Goal: Information Seeking & Learning: Learn about a topic

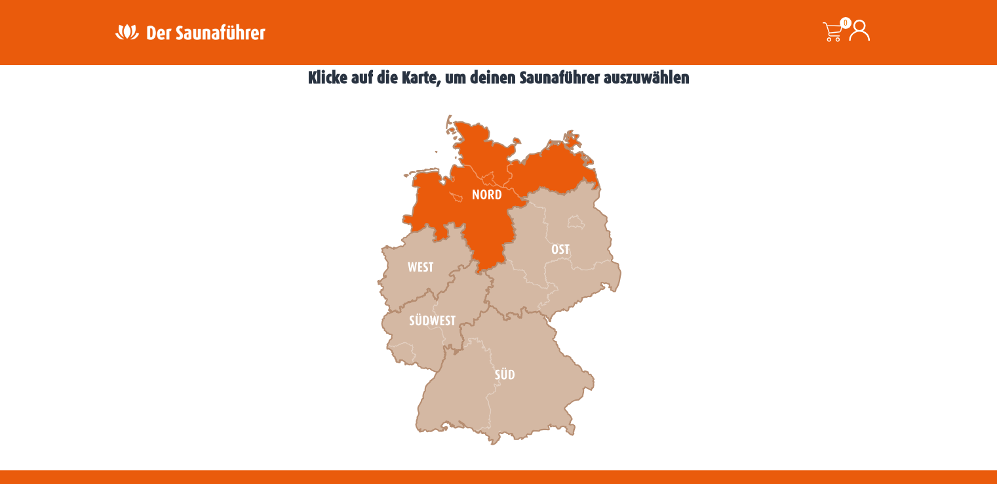
scroll to position [524, 0]
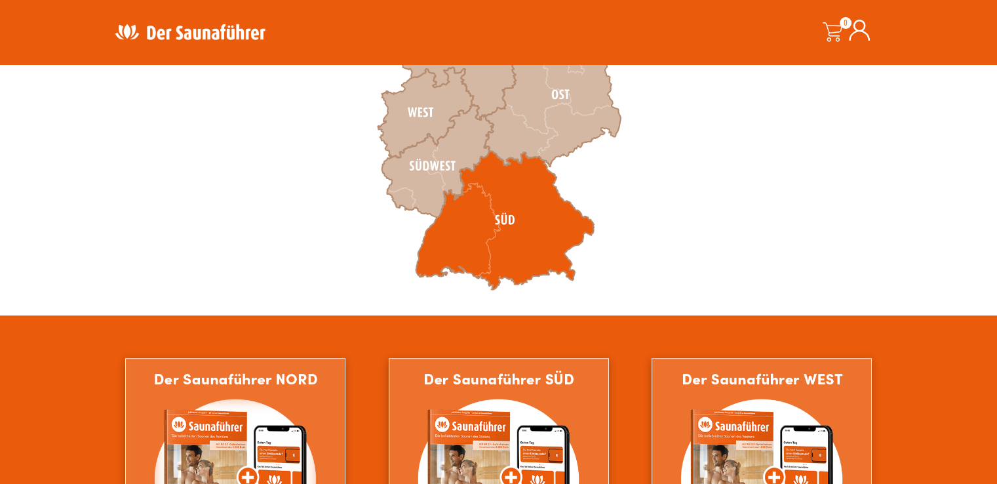
click at [490, 234] on icon at bounding box center [504, 220] width 178 height 139
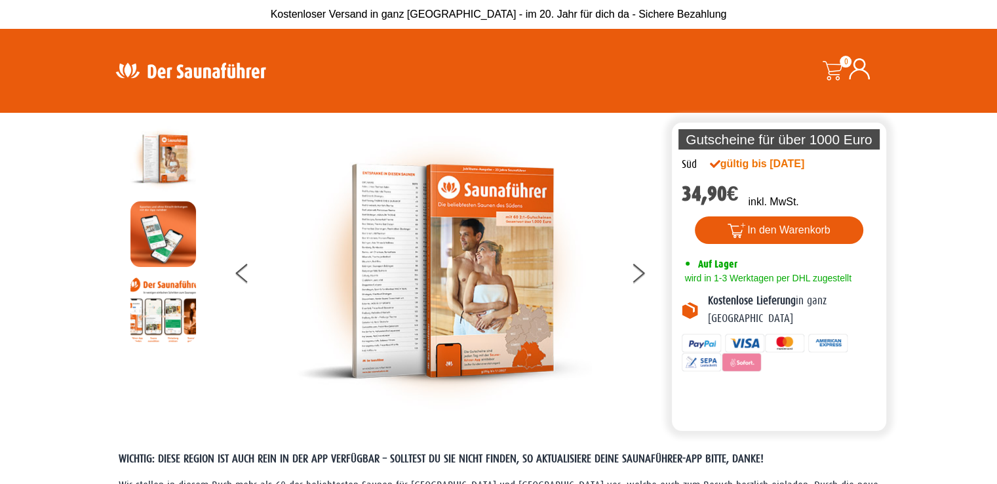
click at [625, 281] on div at bounding box center [444, 271] width 448 height 290
click at [634, 269] on button at bounding box center [646, 275] width 33 height 33
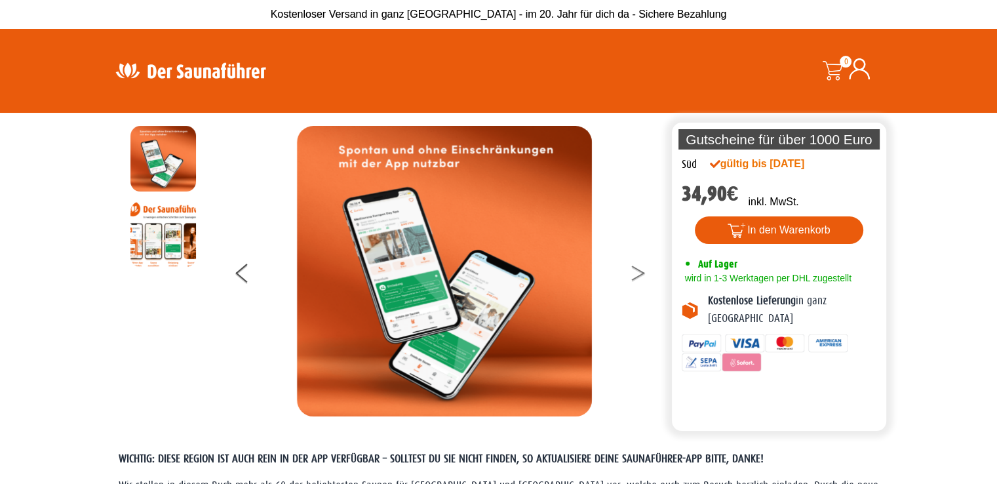
click at [634, 269] on button at bounding box center [646, 275] width 33 height 33
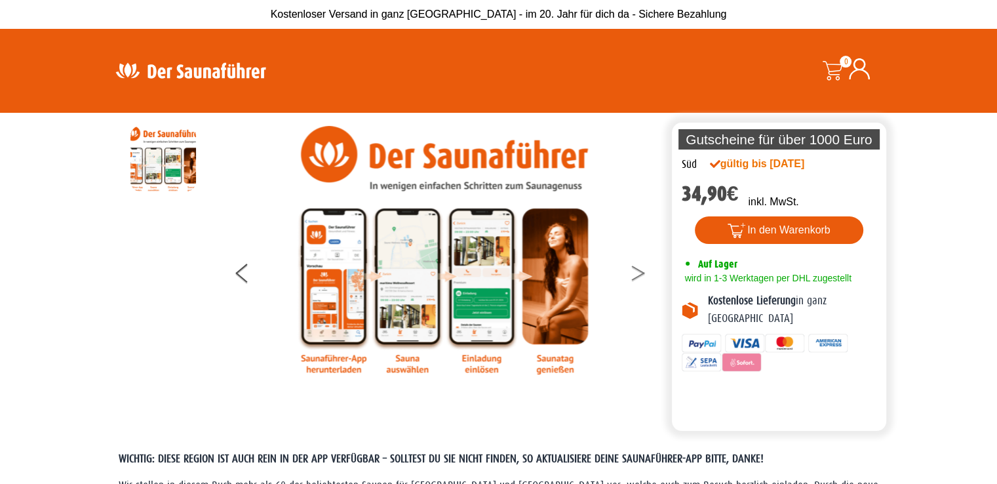
click at [634, 269] on button at bounding box center [646, 275] width 33 height 33
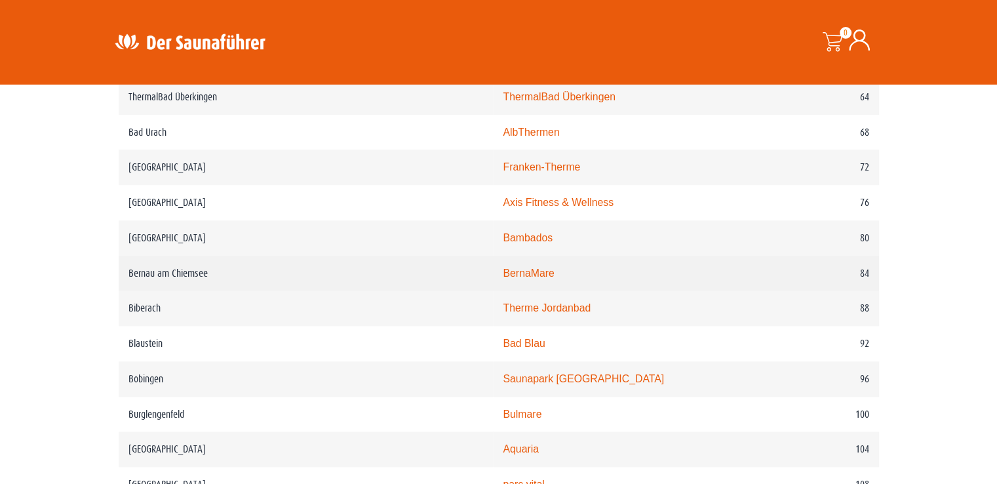
scroll to position [1114, 0]
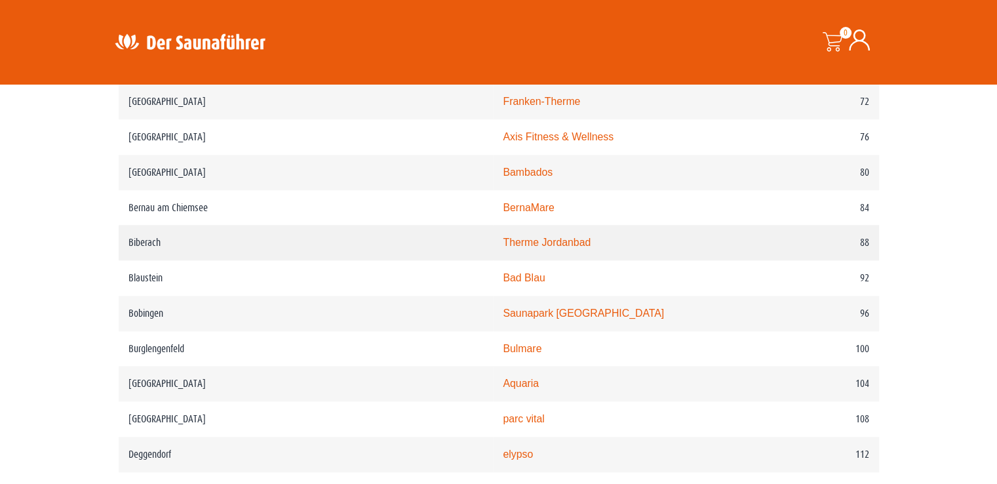
click at [503, 247] on link "Therme Jordanbad" at bounding box center [547, 242] width 88 height 11
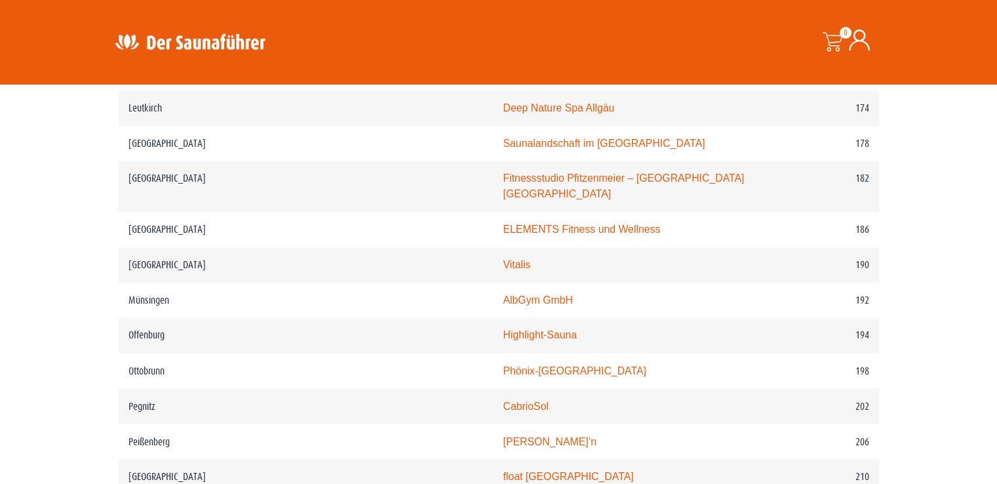
scroll to position [2294, 0]
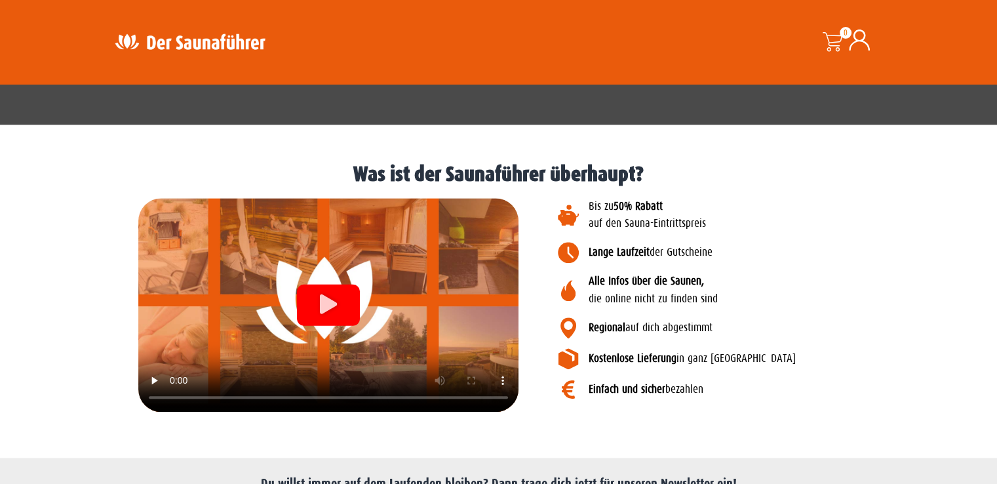
scroll to position [1363, 0]
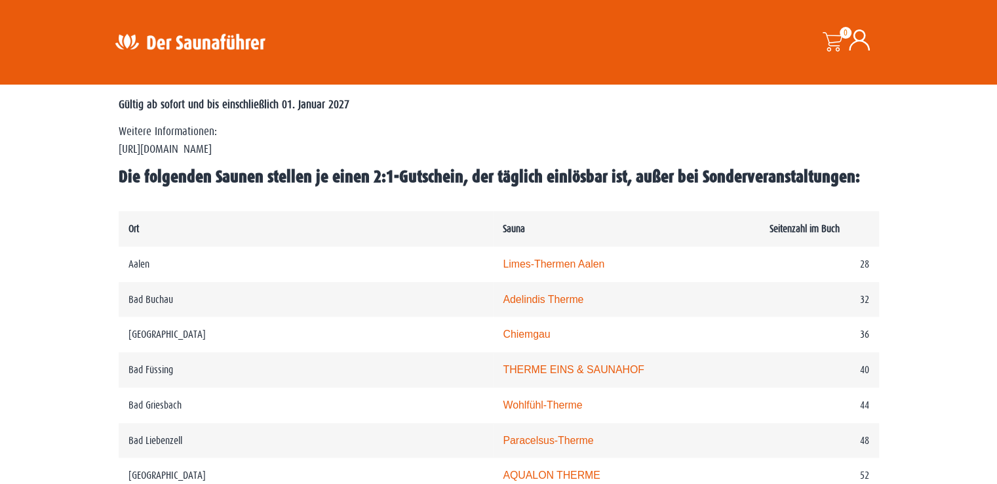
scroll to position [590, 0]
